Goal: Task Accomplishment & Management: Use online tool/utility

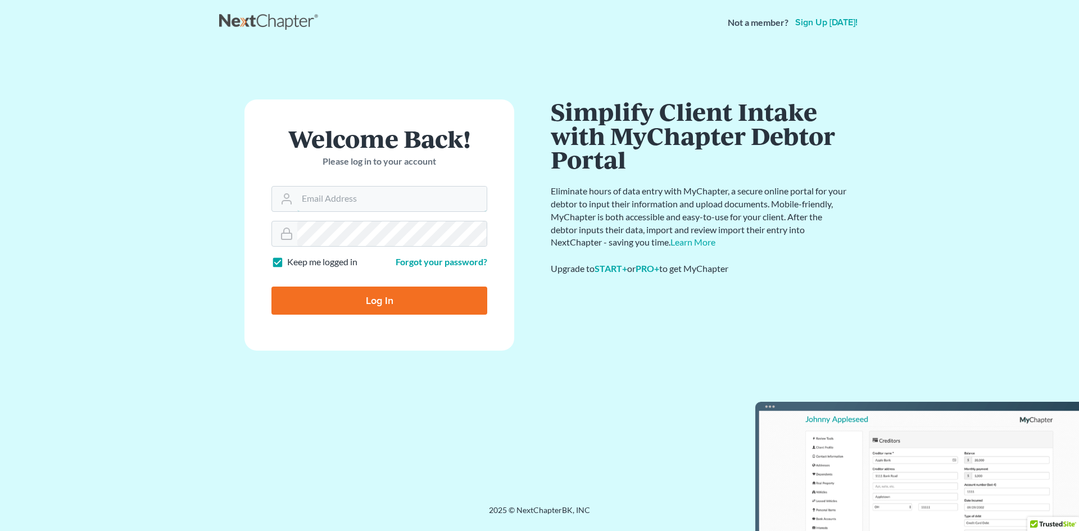
type input "[EMAIL_ADDRESS][DOMAIN_NAME]"
click at [420, 299] on input "Log In" at bounding box center [379, 301] width 216 height 28
type input "Thinking..."
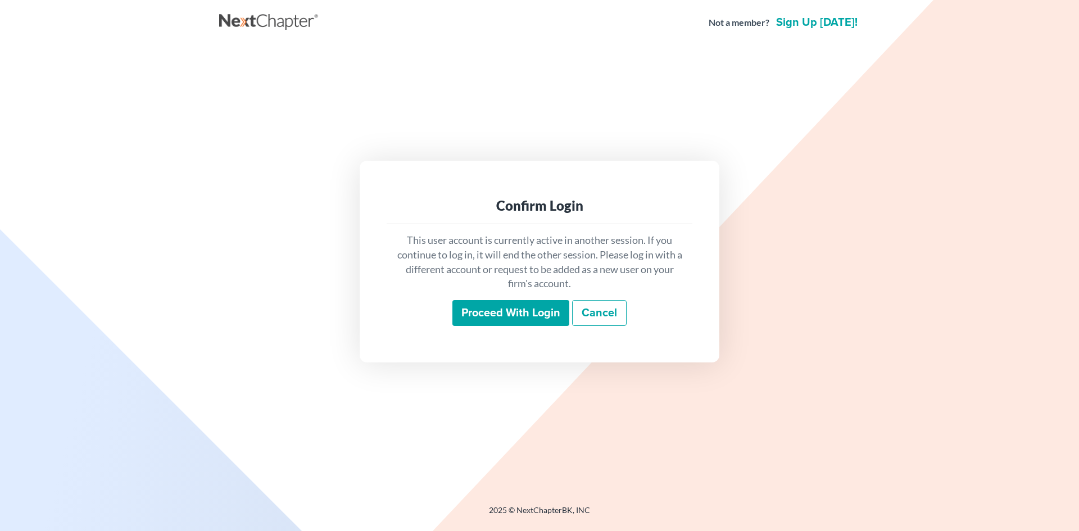
click at [511, 308] on input "Proceed with login" at bounding box center [510, 313] width 117 height 26
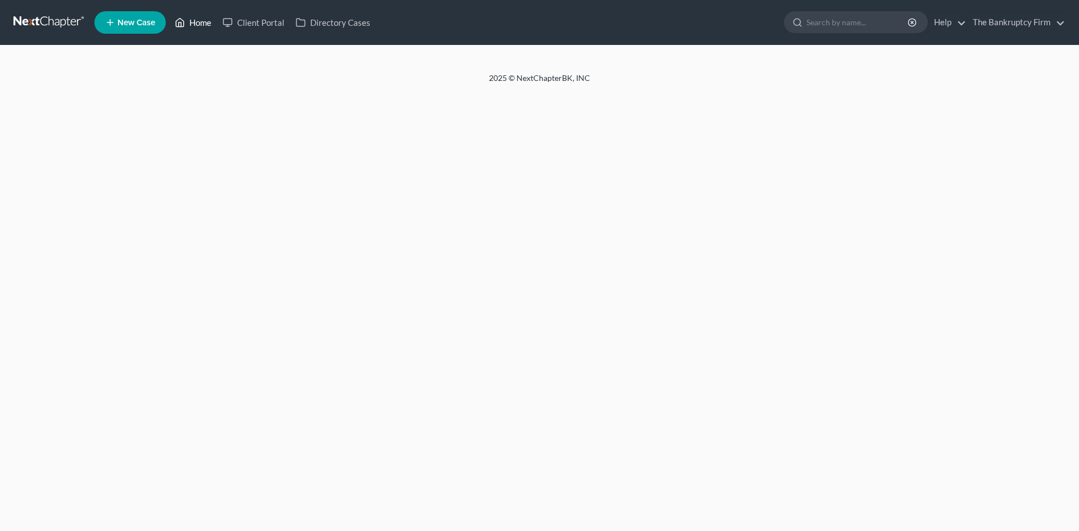
click at [203, 22] on link "Home" at bounding box center [193, 22] width 48 height 20
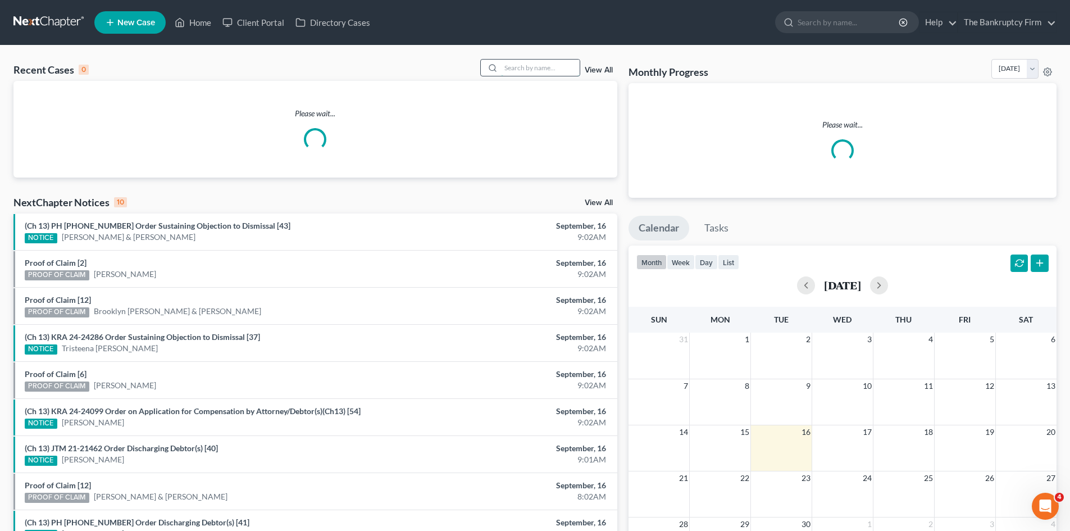
click at [531, 66] on input "search" at bounding box center [540, 68] width 79 height 16
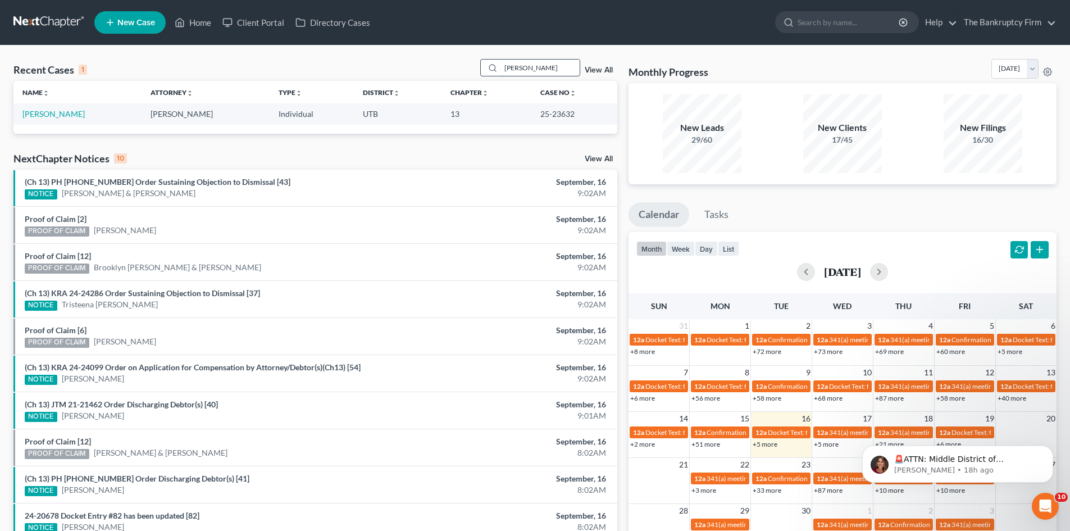
type input "salgado"
click at [56, 119] on link "Salgado, Reynaldo" at bounding box center [53, 114] width 62 height 10
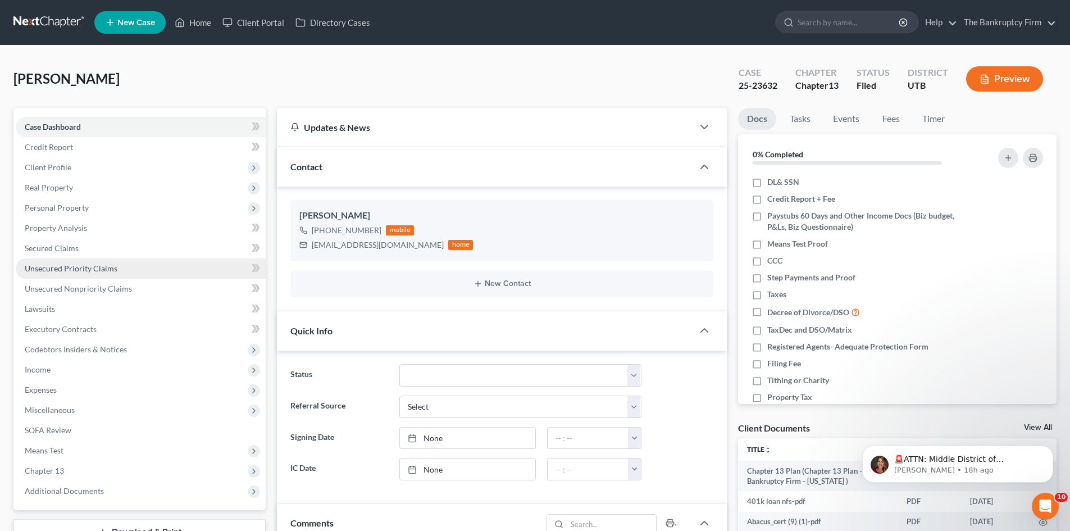
click at [49, 270] on span "Unsecured Priority Claims" at bounding box center [71, 269] width 93 height 10
